Goal: Book appointment/travel/reservation

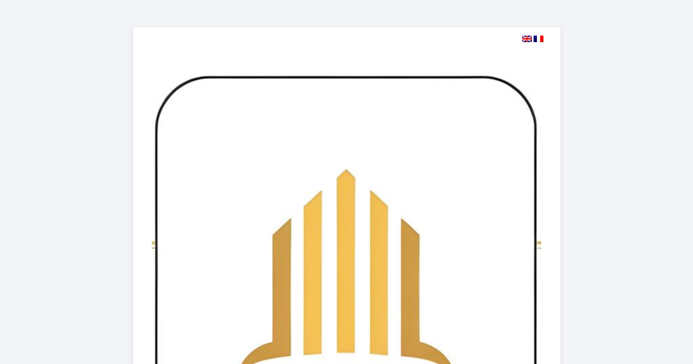
select select
click at [523, 39] on img at bounding box center [527, 39] width 10 height 7
select select
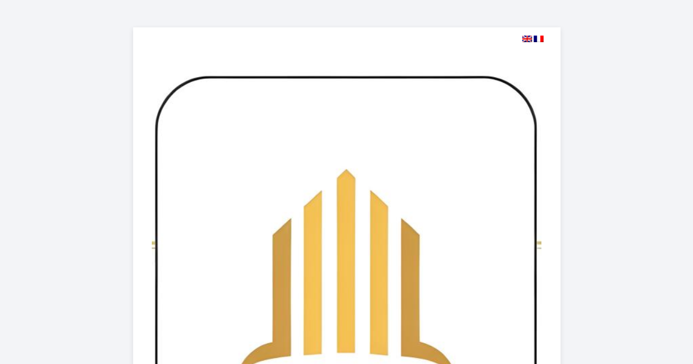
select select
click at [526, 40] on img at bounding box center [527, 39] width 10 height 7
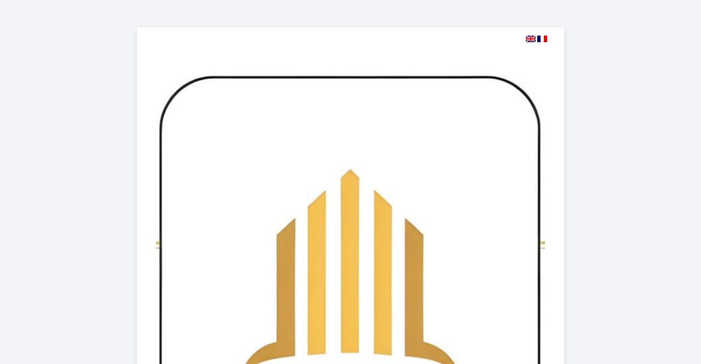
select select
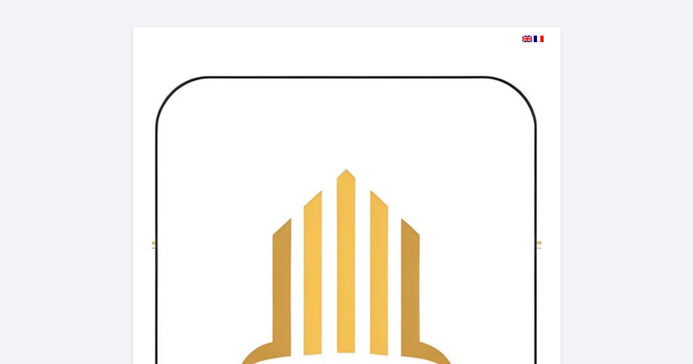
click at [526, 39] on img at bounding box center [527, 39] width 10 height 7
select select
click at [526, 39] on img at bounding box center [527, 39] width 10 height 7
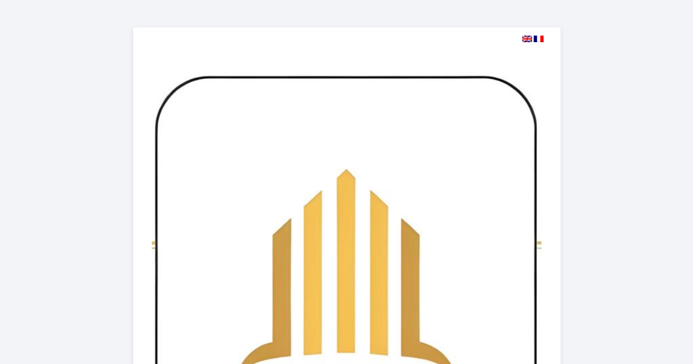
click at [526, 37] on img at bounding box center [527, 39] width 10 height 7
click at [540, 36] on img at bounding box center [538, 39] width 10 height 7
select select
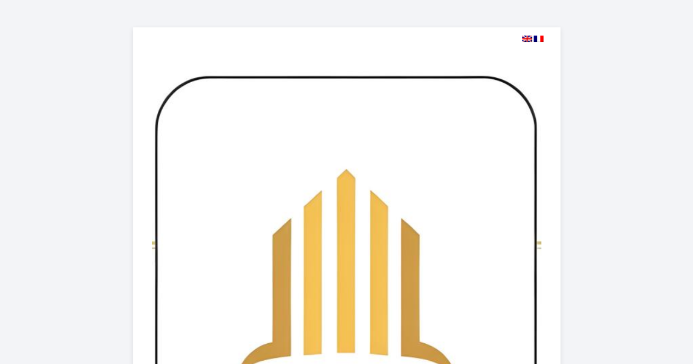
click at [528, 38] on img at bounding box center [527, 39] width 10 height 7
select select
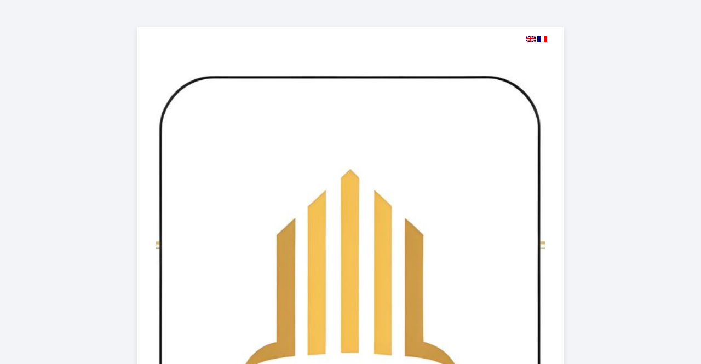
select select
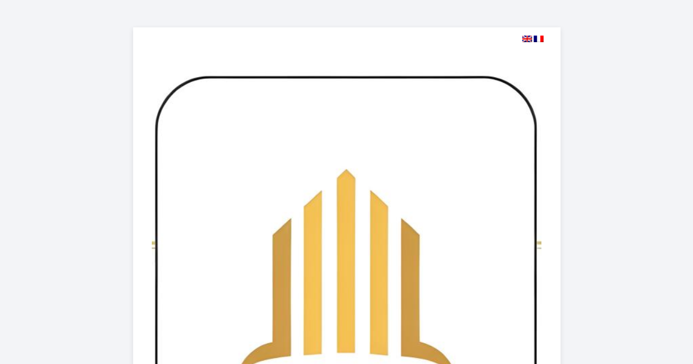
click at [527, 39] on img at bounding box center [527, 39] width 10 height 7
select select
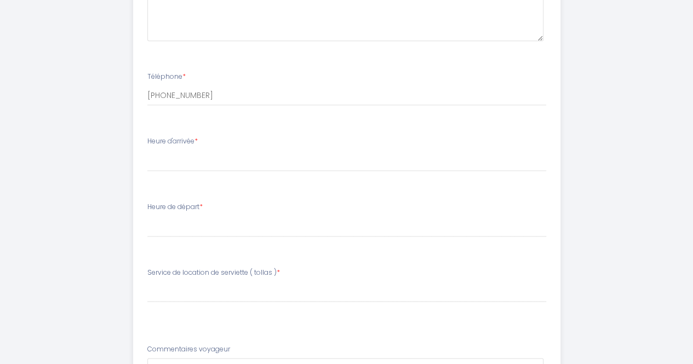
scroll to position [792, 0]
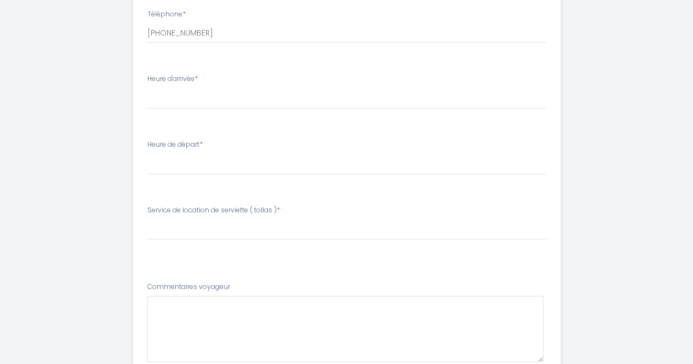
click at [194, 80] on label "Heure d'arrivée *" at bounding box center [172, 79] width 50 height 10
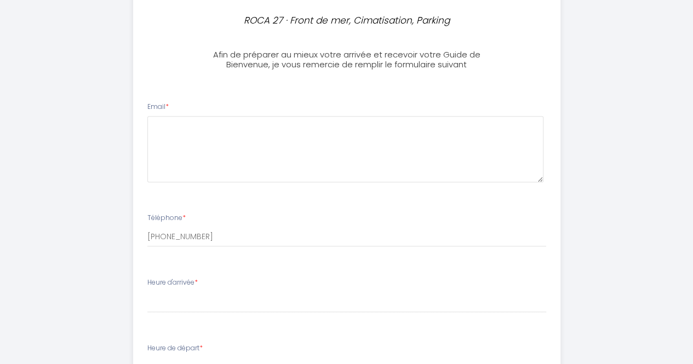
scroll to position [591, 0]
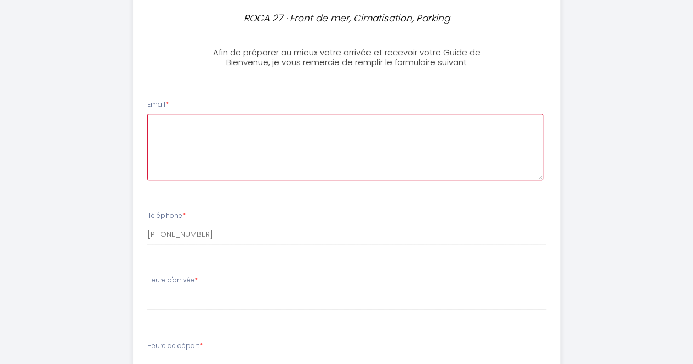
click at [209, 158] on textarea at bounding box center [345, 147] width 396 height 66
type textarea "sarkarshubham97@gmail.com"
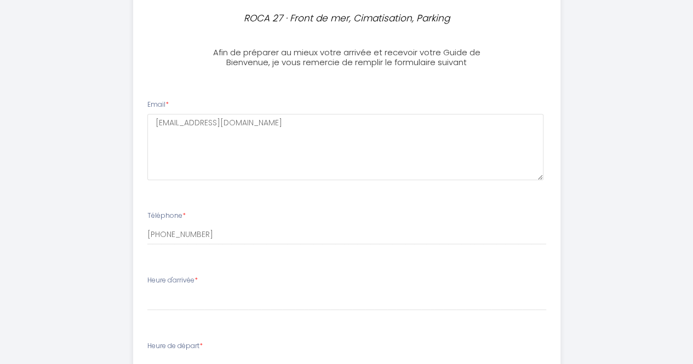
click at [182, 251] on li "Téléphone * +916354573491" at bounding box center [347, 233] width 426 height 58
click at [229, 233] on input "[PHONE_NUMBER]" at bounding box center [346, 235] width 399 height 20
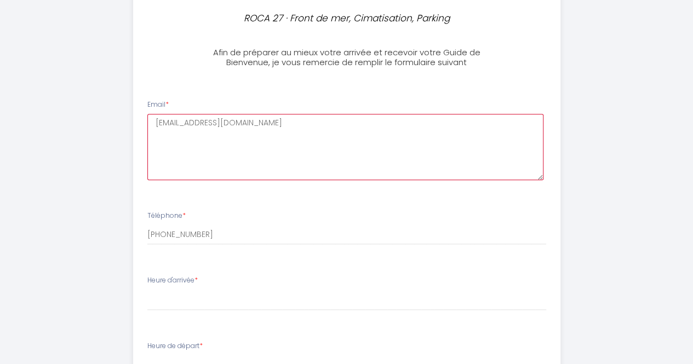
click at [290, 118] on textarea "sarkarshubham97@gmail.com" at bounding box center [345, 147] width 396 height 66
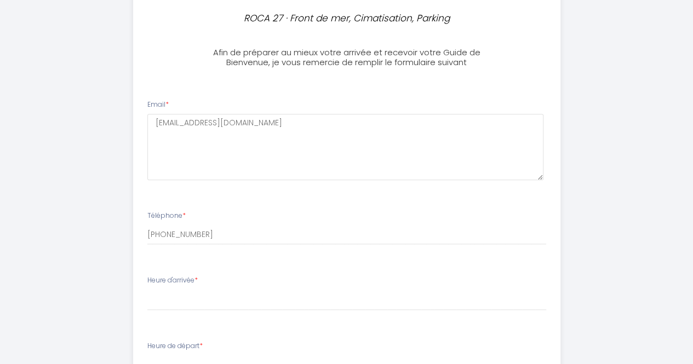
click at [306, 97] on li "Email * sarkarshubham97@gmail.com" at bounding box center [347, 145] width 426 height 105
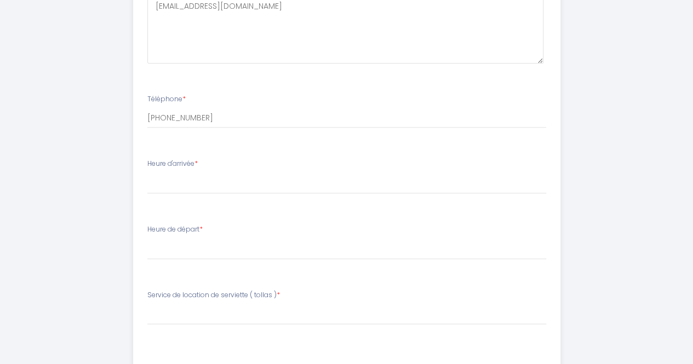
scroll to position [712, 0]
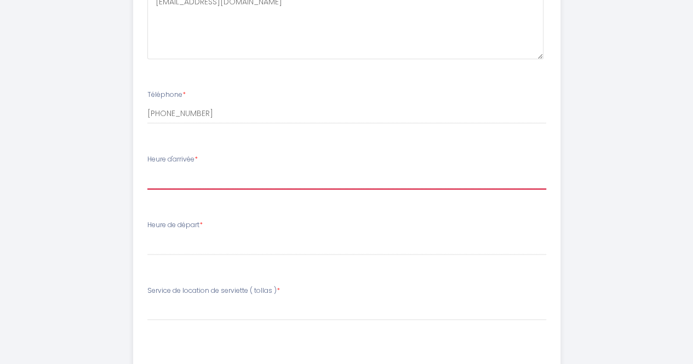
click at [182, 181] on select "16:00 16:30 17:00 17:30 18:00 18:30 19:00 19:30 20:00 20:30 21:00 21:30 22:00 2…" at bounding box center [346, 179] width 399 height 21
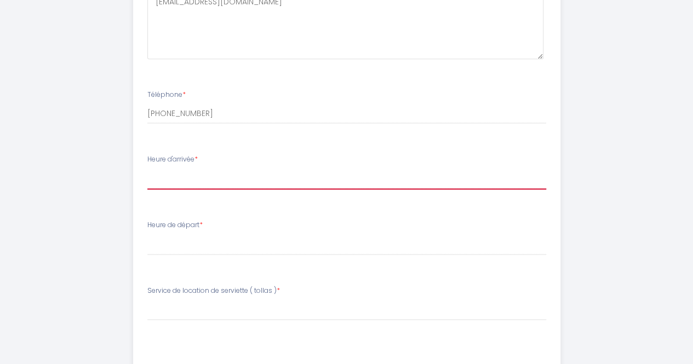
click at [187, 177] on select "16:00 16:30 17:00 17:30 18:00 18:30 19:00 19:30 20:00 20:30 21:00 21:30 22:00 2…" at bounding box center [346, 179] width 399 height 21
select select "20:00"
click at [147, 169] on select "16:00 16:30 17:00 17:30 18:00 18:30 19:00 19:30 20:00 20:30 21:00 21:30 22:00 2…" at bounding box center [346, 179] width 399 height 21
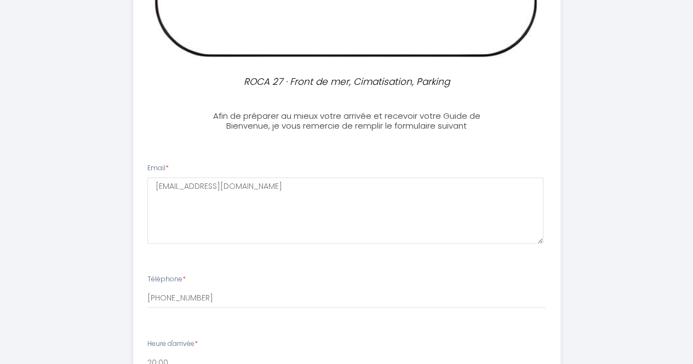
scroll to position [520, 0]
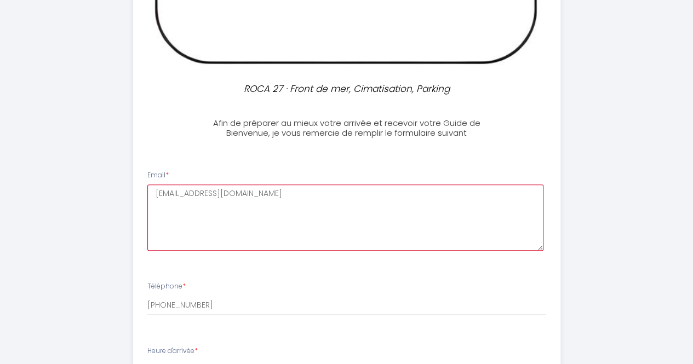
click at [284, 195] on textarea "sarkarshubham97@gmail.com" at bounding box center [345, 217] width 396 height 66
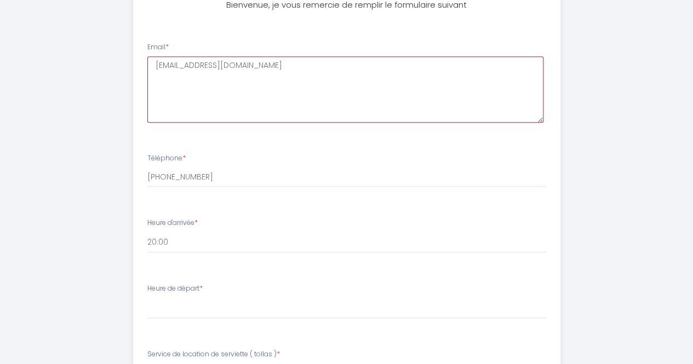
scroll to position [649, 0]
